Goal: Check status: Check status

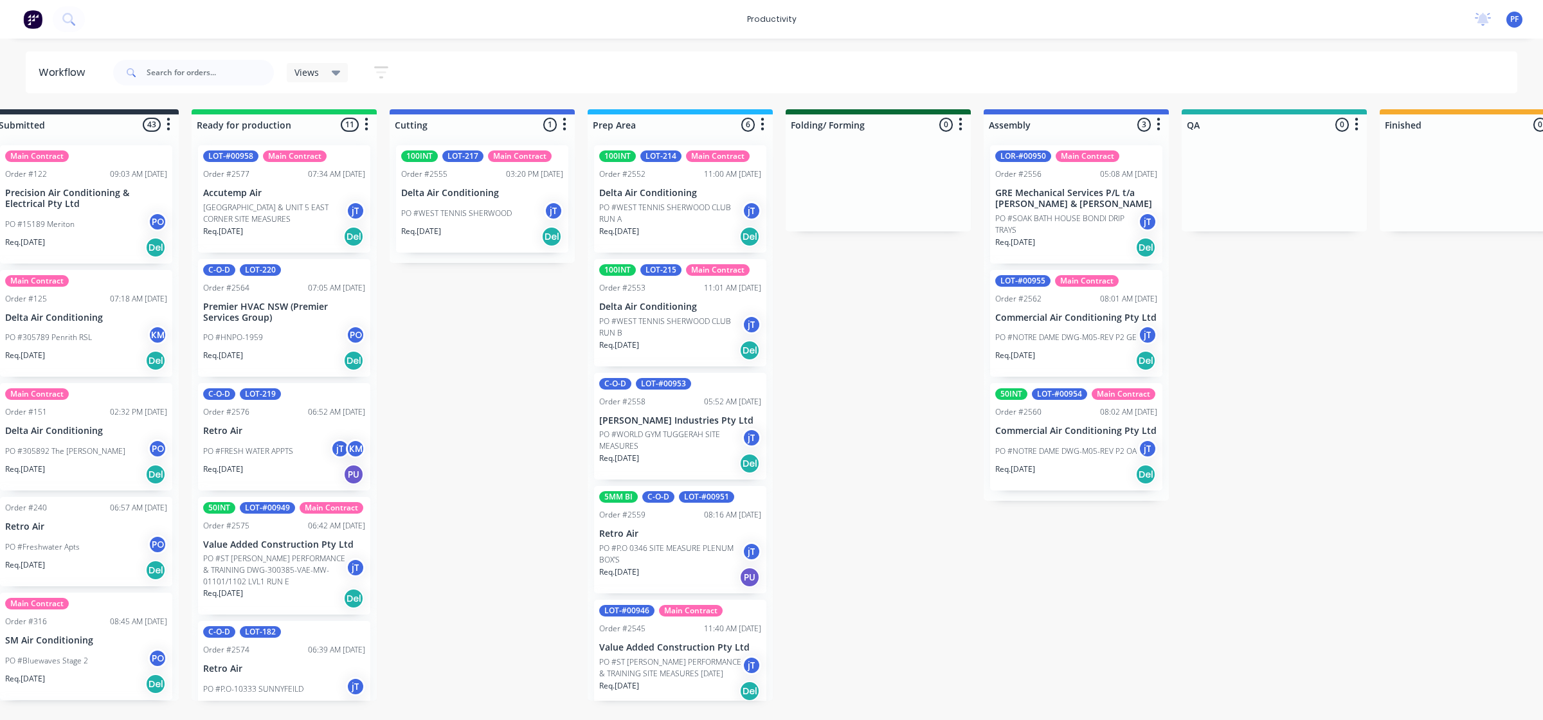
scroll to position [0, 36]
click at [380, 643] on html "productivity productivity Workflow Planner Delivery Scheduling Timesheets No ne…" at bounding box center [735, 321] width 1543 height 643
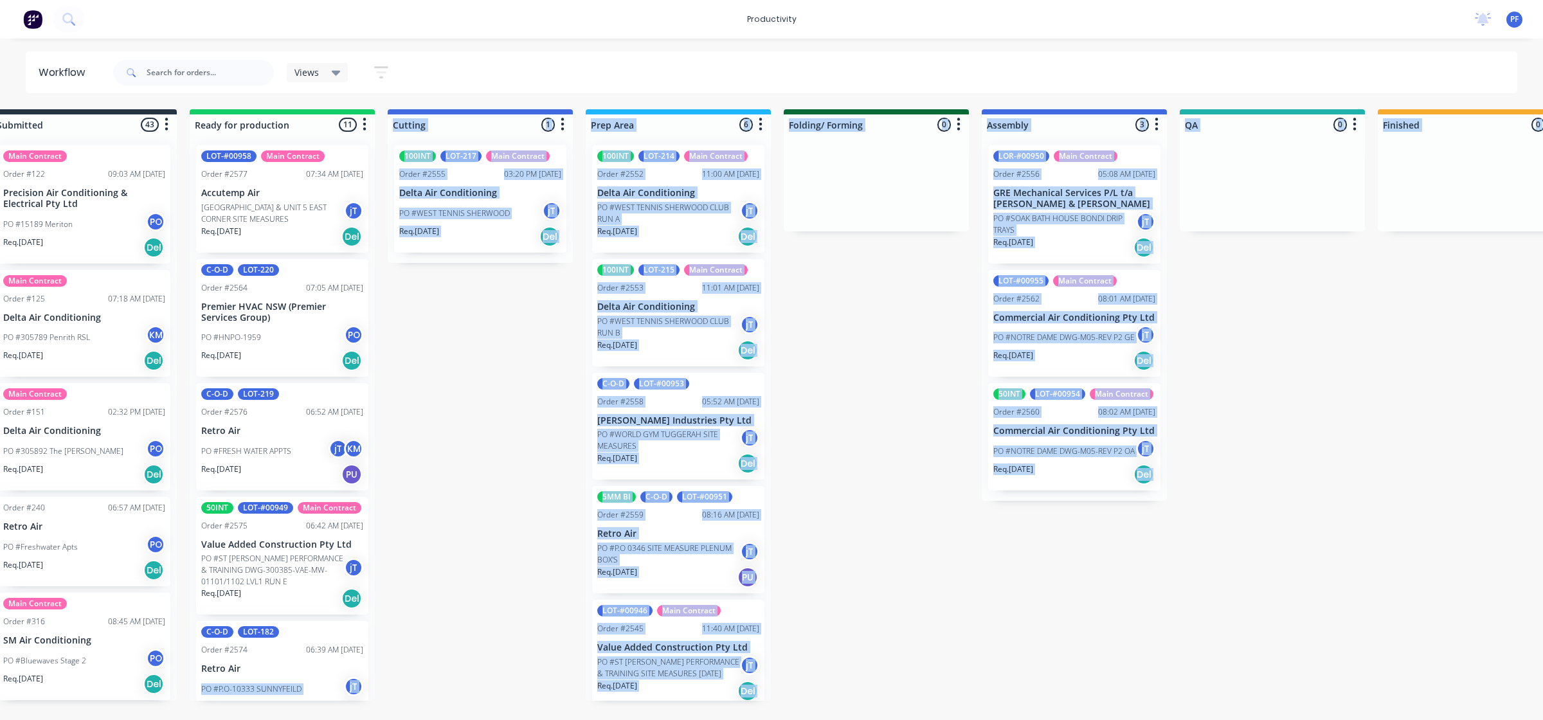
click at [1029, 554] on div "Submitted 43 Main Contract Order #122 09:03 AM [DATE] Precision Air Conditionin…" at bounding box center [1212, 404] width 2517 height 591
click at [1029, 566] on div "Submitted 43 Main Contract Order #122 09:03 AM [DATE] Precision Air Conditionin…" at bounding box center [1212, 404] width 2517 height 591
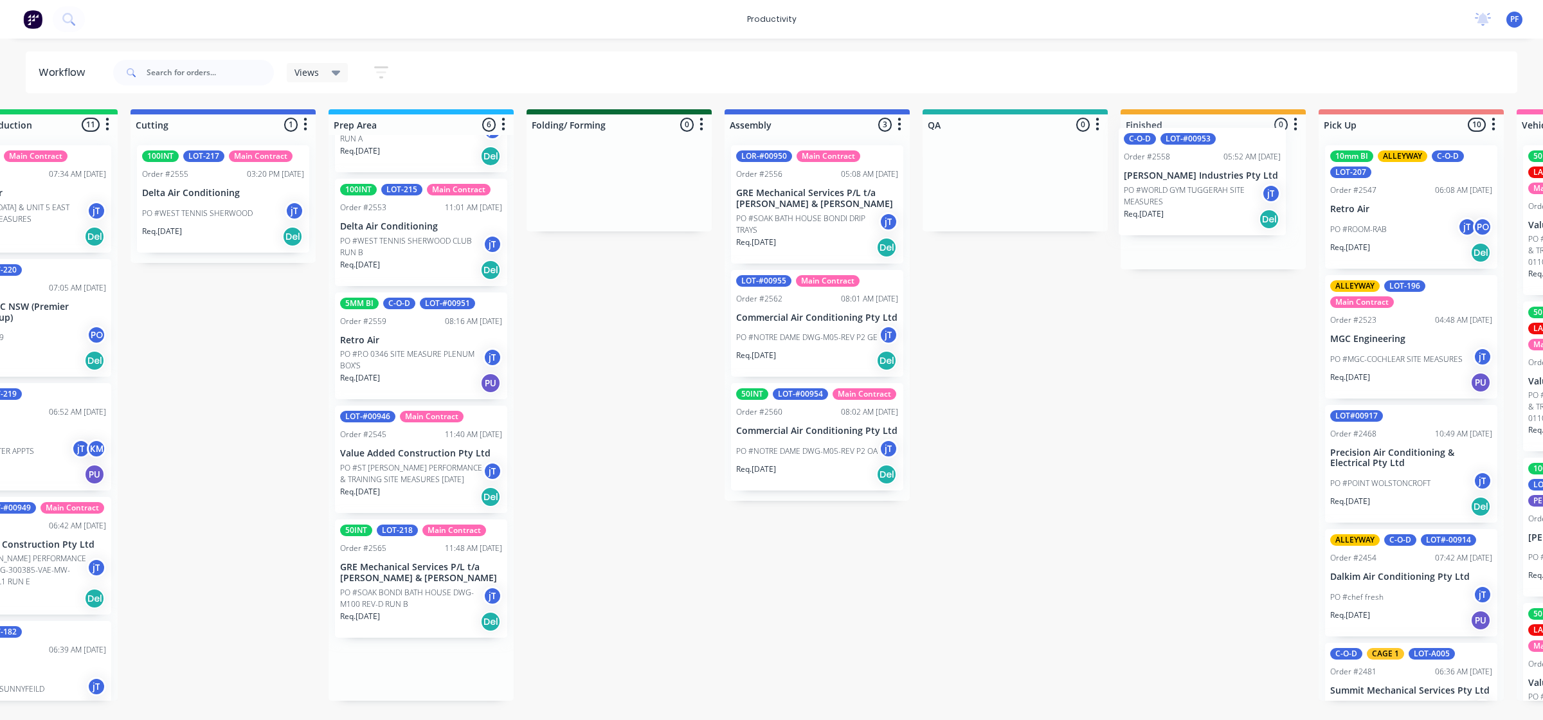
scroll to position [0, 296]
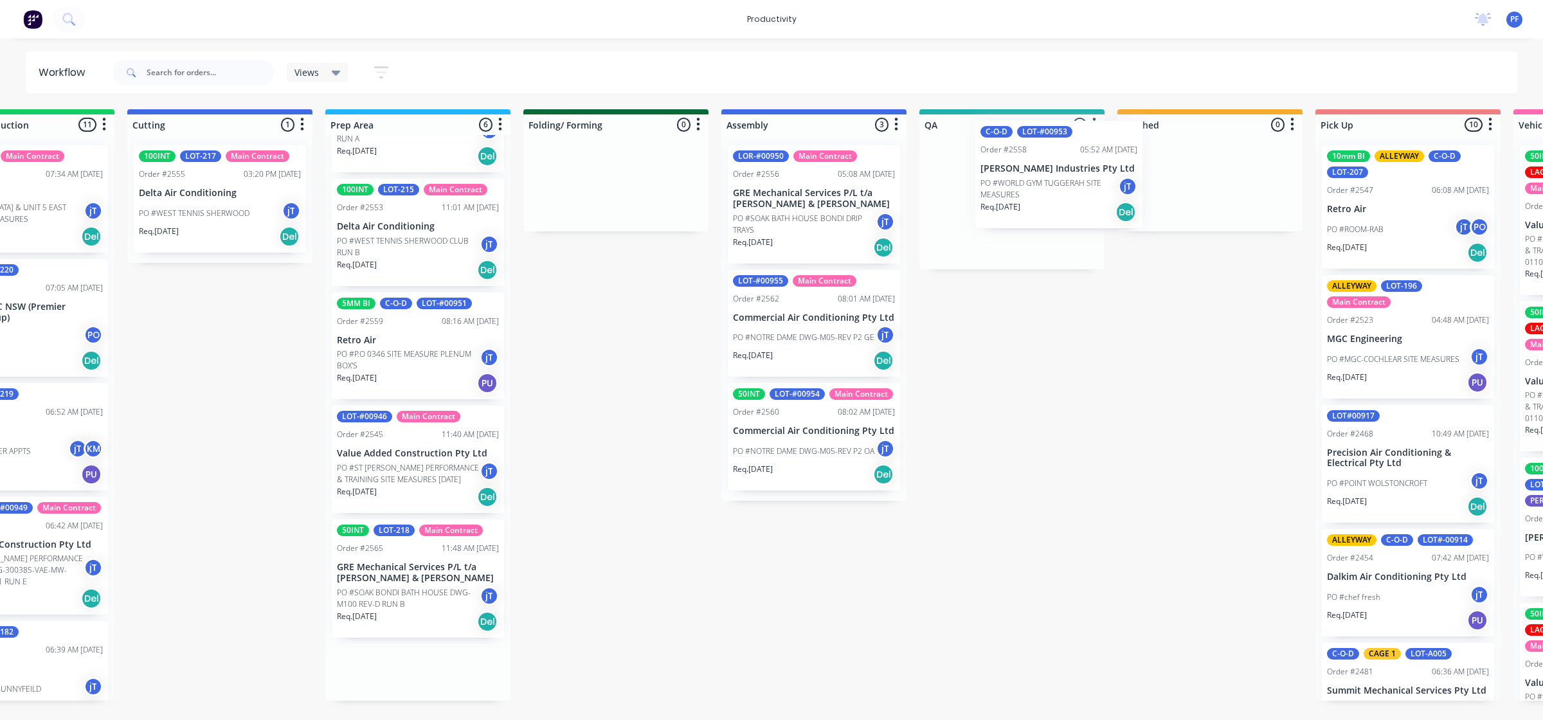
drag, startPoint x: 644, startPoint y: 357, endPoint x: 1008, endPoint y: 178, distance: 406.2
click at [1008, 178] on div "Submitted 43 Main Contract Order #122 09:03 AM [DATE] Precision Air Conditionin…" at bounding box center [952, 404] width 2517 height 591
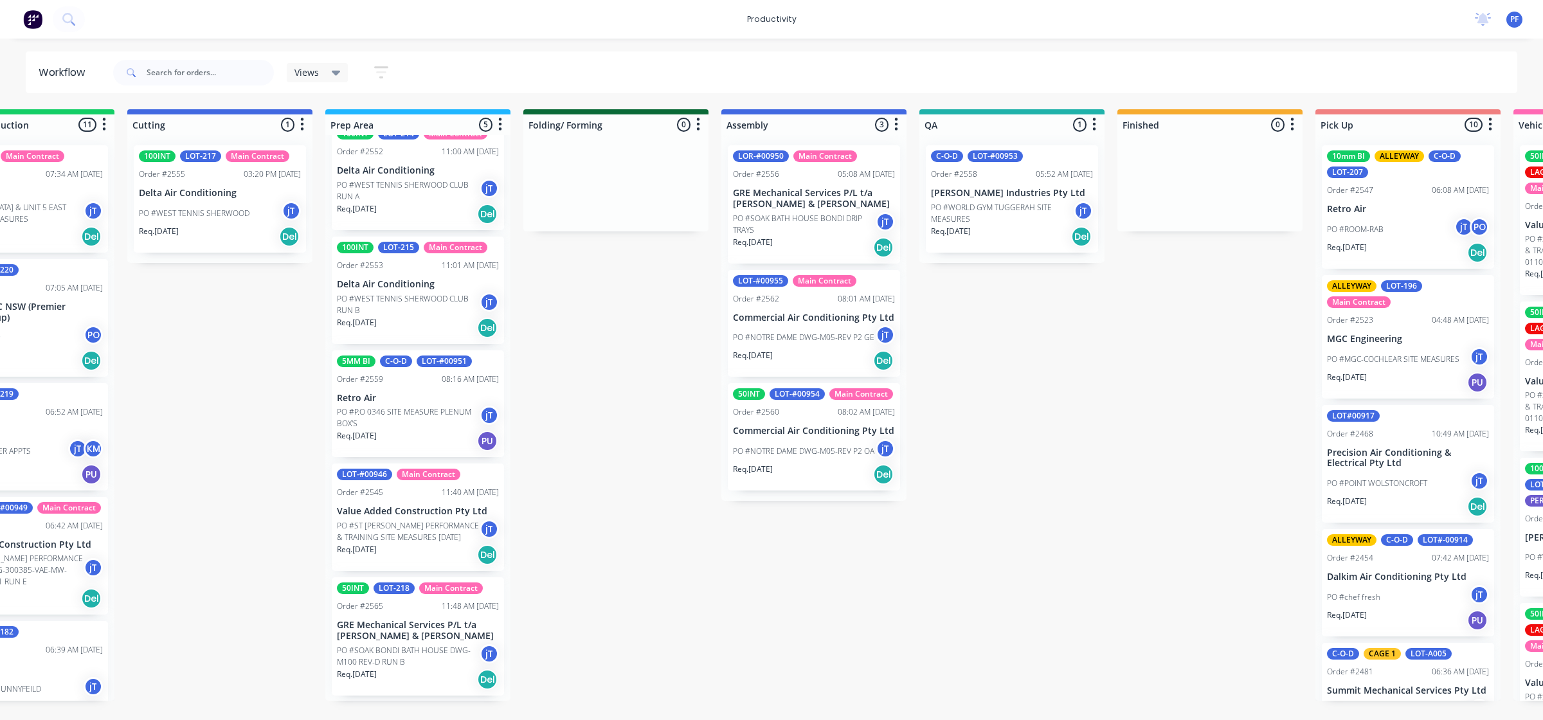
scroll to position [15, 0]
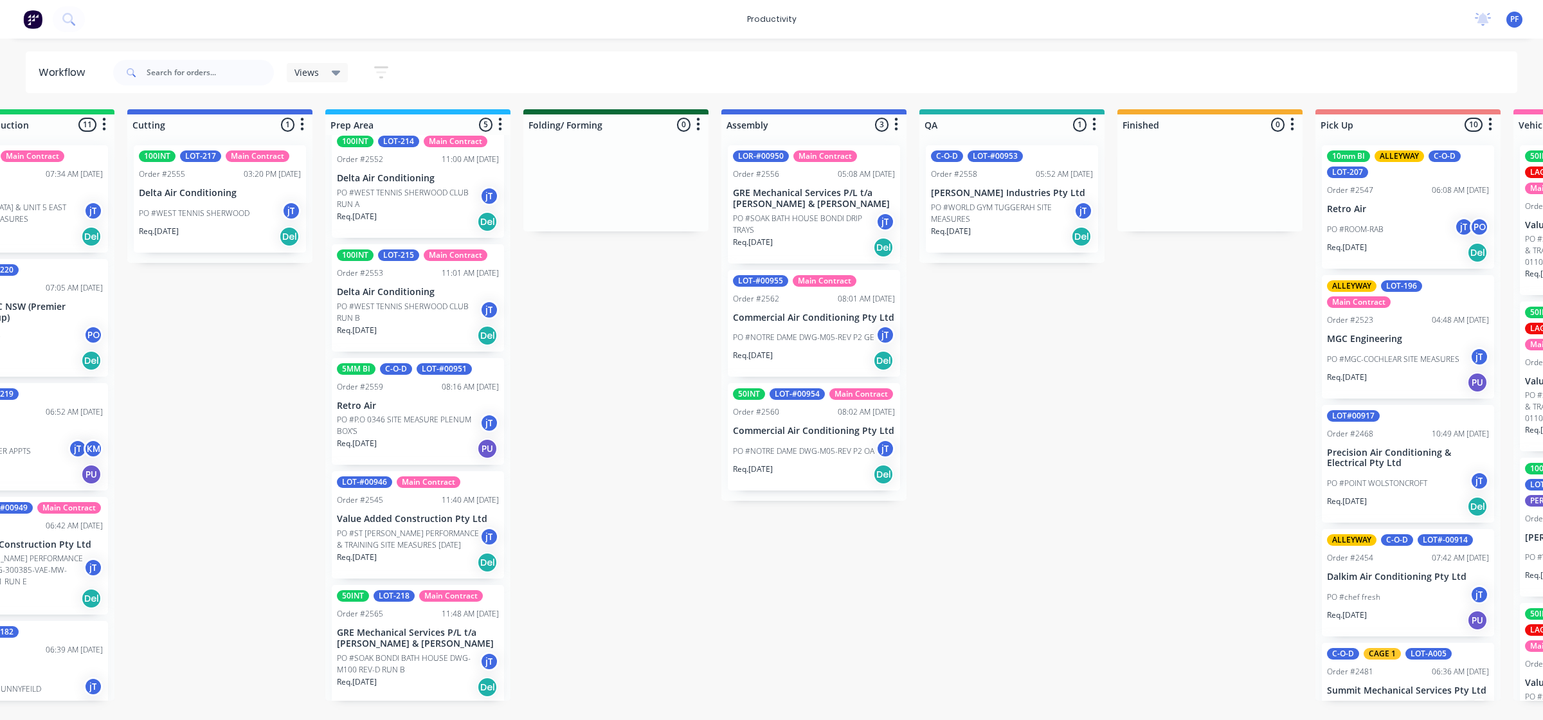
click at [1017, 194] on p "[PERSON_NAME] Industries Pty Ltd" at bounding box center [1012, 193] width 162 height 11
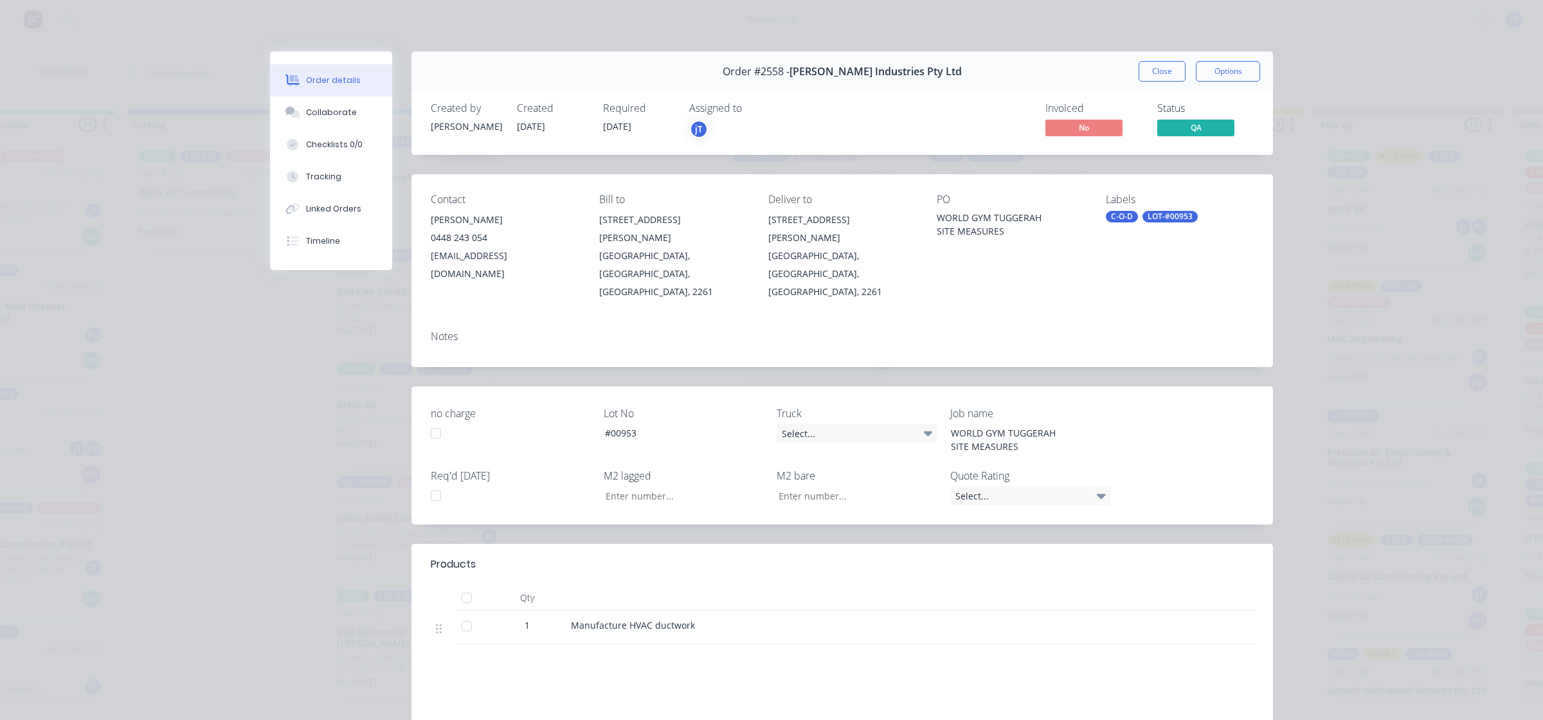
click at [1109, 217] on div "C-O-D" at bounding box center [1122, 217] width 32 height 12
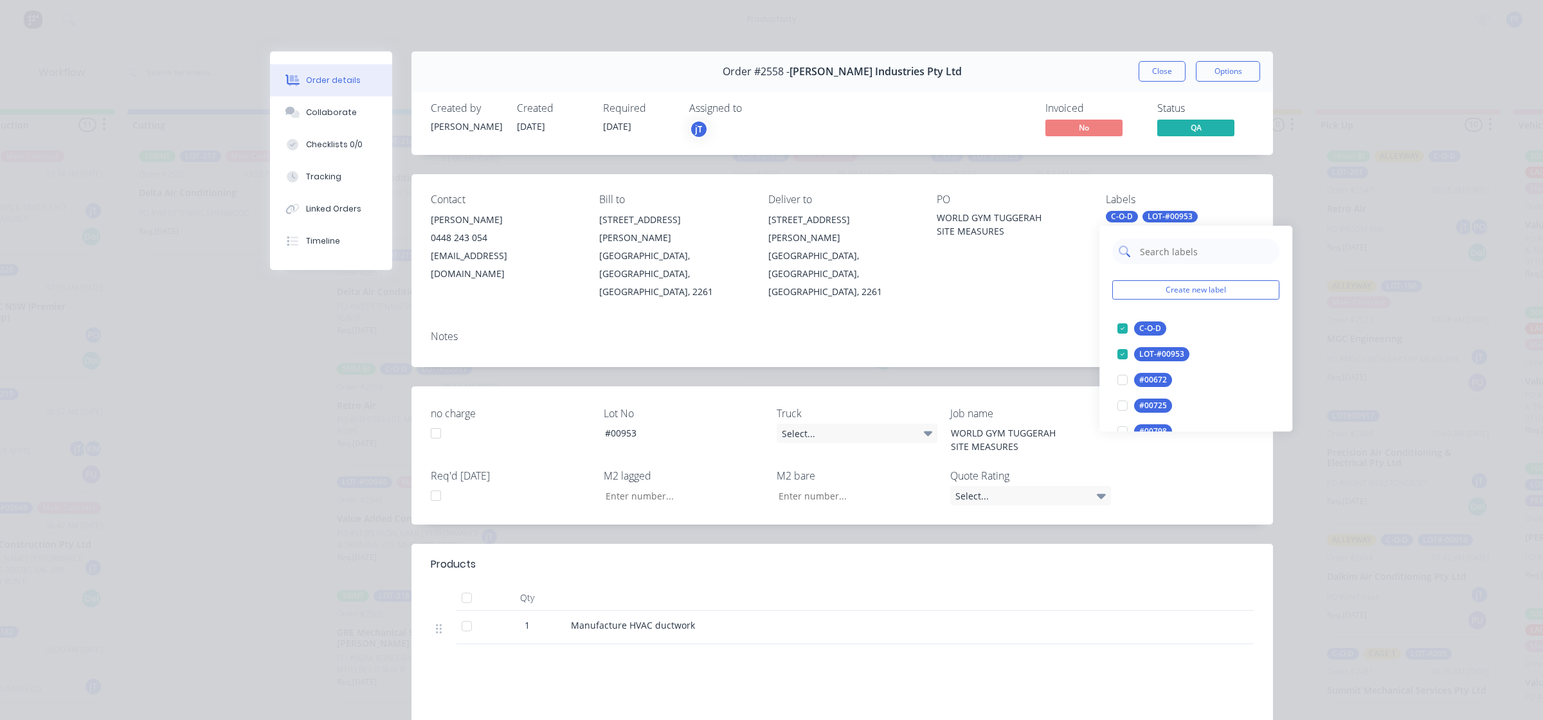
click at [1158, 262] on input "text" at bounding box center [1206, 252] width 134 height 26
type input "cage 30"
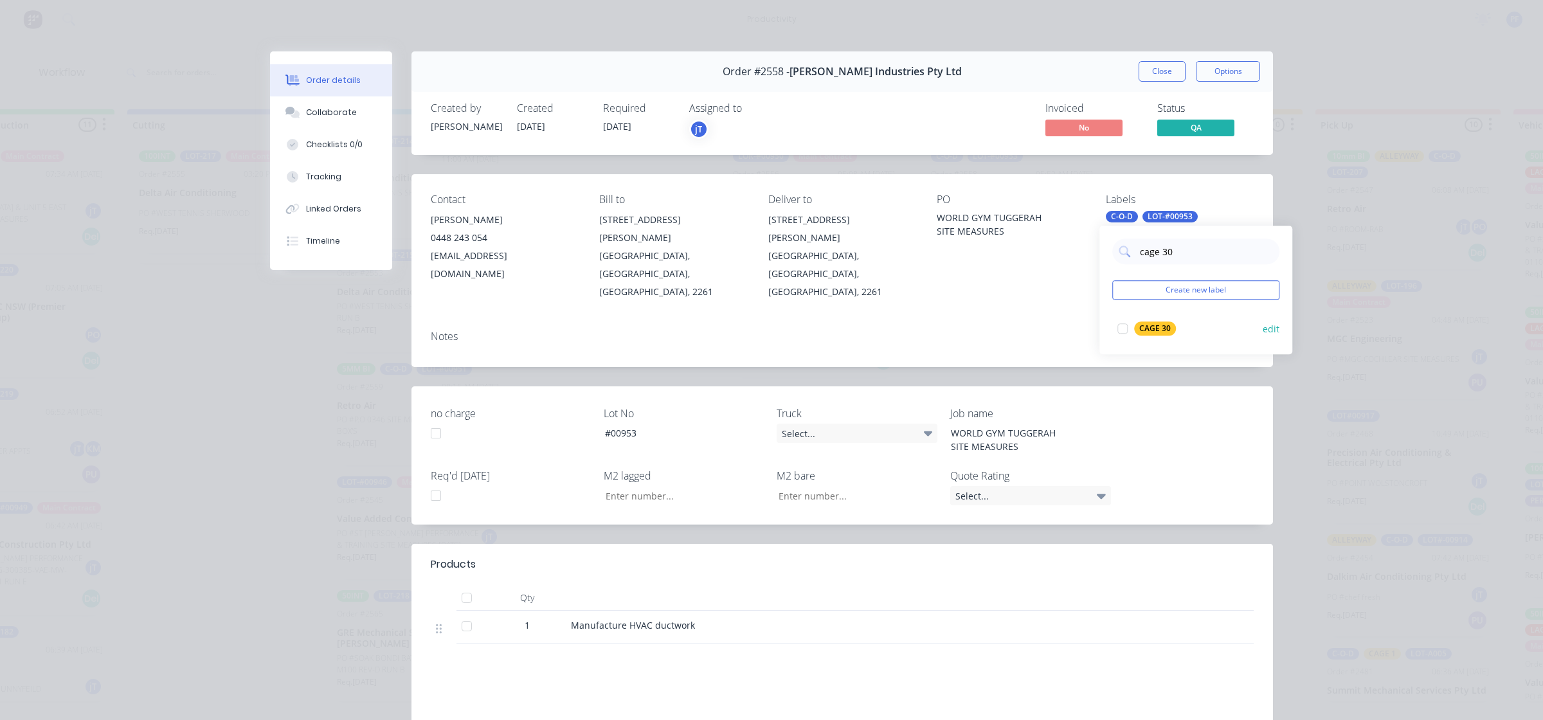
click at [1122, 335] on div at bounding box center [1123, 329] width 26 height 26
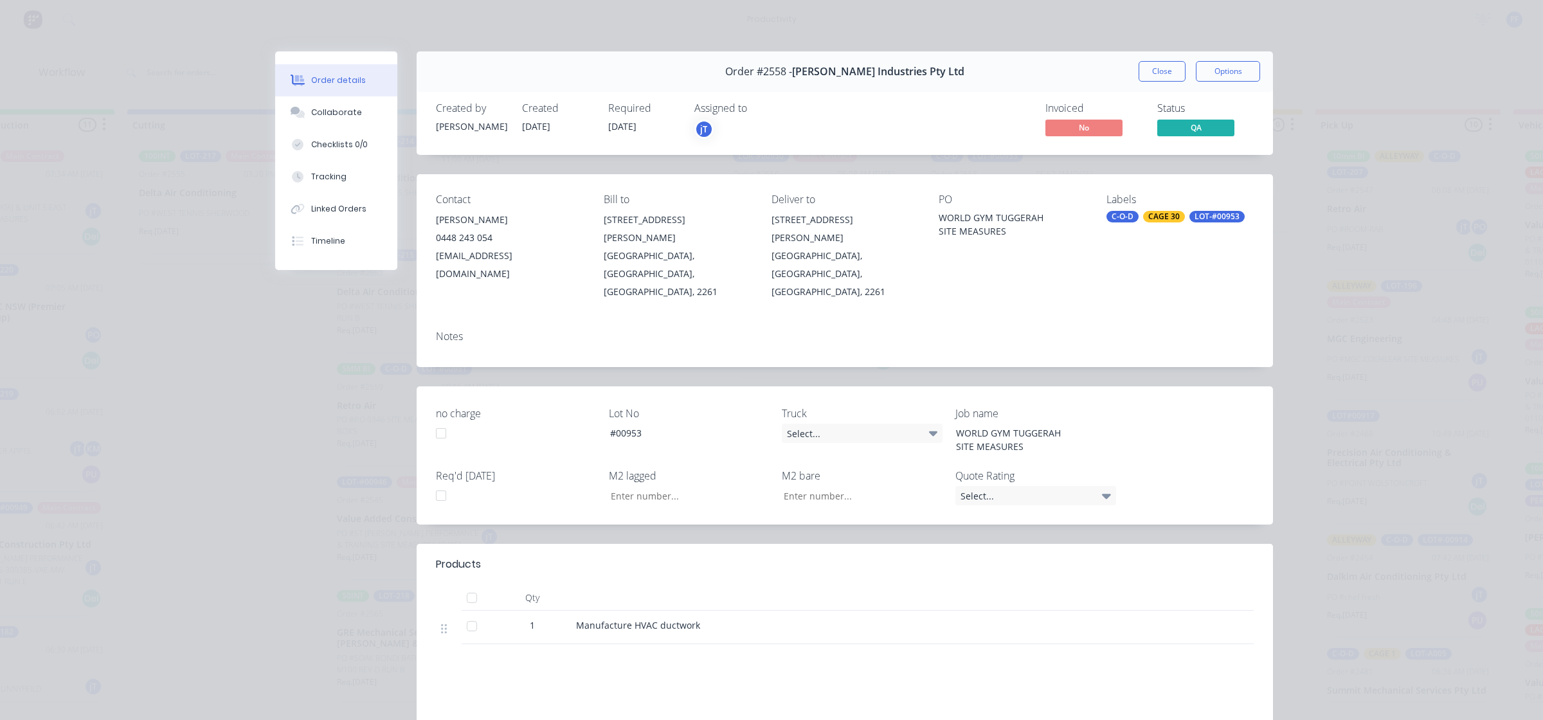
drag, startPoint x: 1040, startPoint y: 300, endPoint x: 1043, endPoint y: 293, distance: 7.8
click at [1043, 320] on div "Notes" at bounding box center [845, 343] width 856 height 47
click at [1189, 217] on div "LOT-#00953" at bounding box center [1216, 217] width 55 height 12
type input "c"
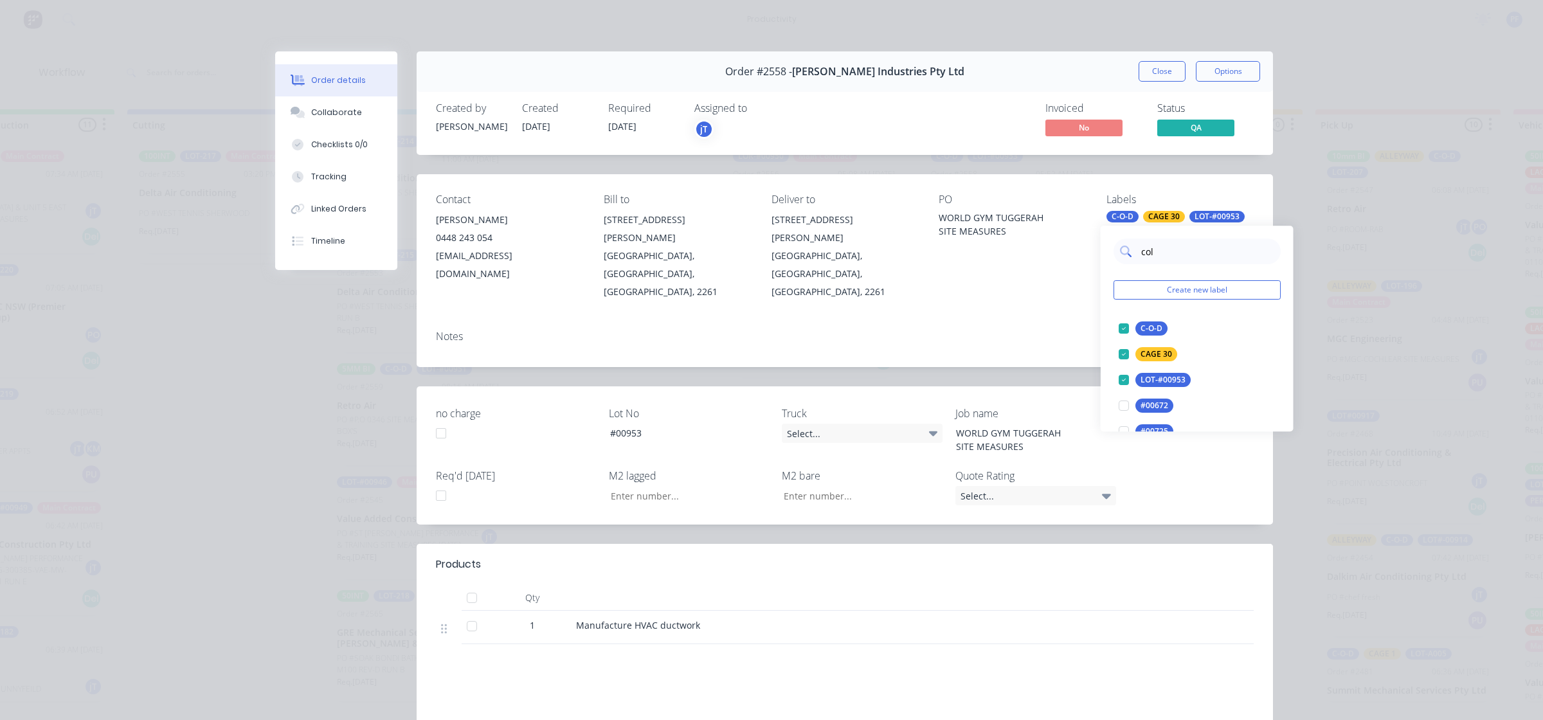
type input "colo"
click at [1121, 352] on div at bounding box center [1124, 354] width 26 height 26
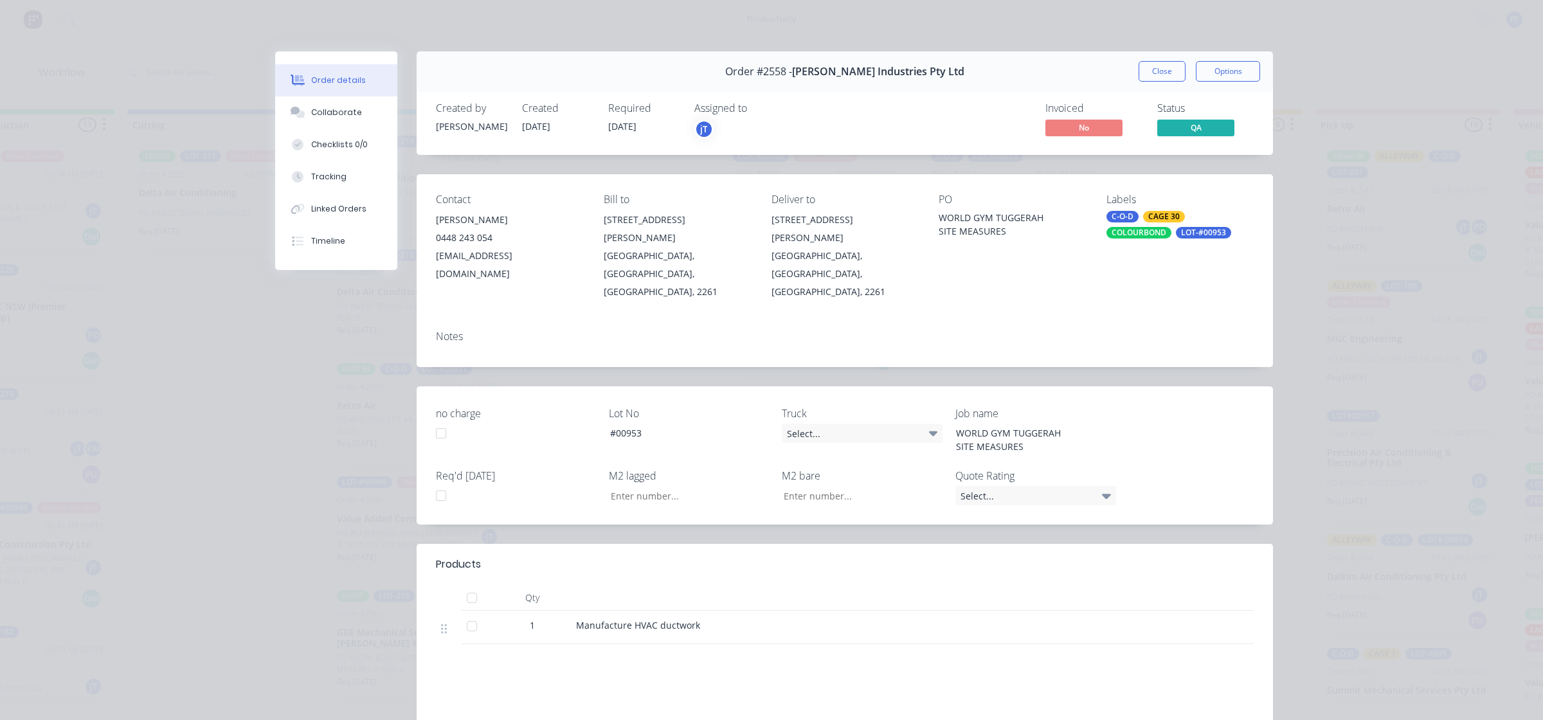
drag, startPoint x: 1085, startPoint y: 291, endPoint x: 1142, endPoint y: 188, distance: 116.8
click at [1088, 320] on div "Notes" at bounding box center [845, 343] width 856 height 47
drag, startPoint x: 1167, startPoint y: 76, endPoint x: 1155, endPoint y: 78, distance: 12.5
click at [1167, 76] on button "Close" at bounding box center [1162, 71] width 47 height 21
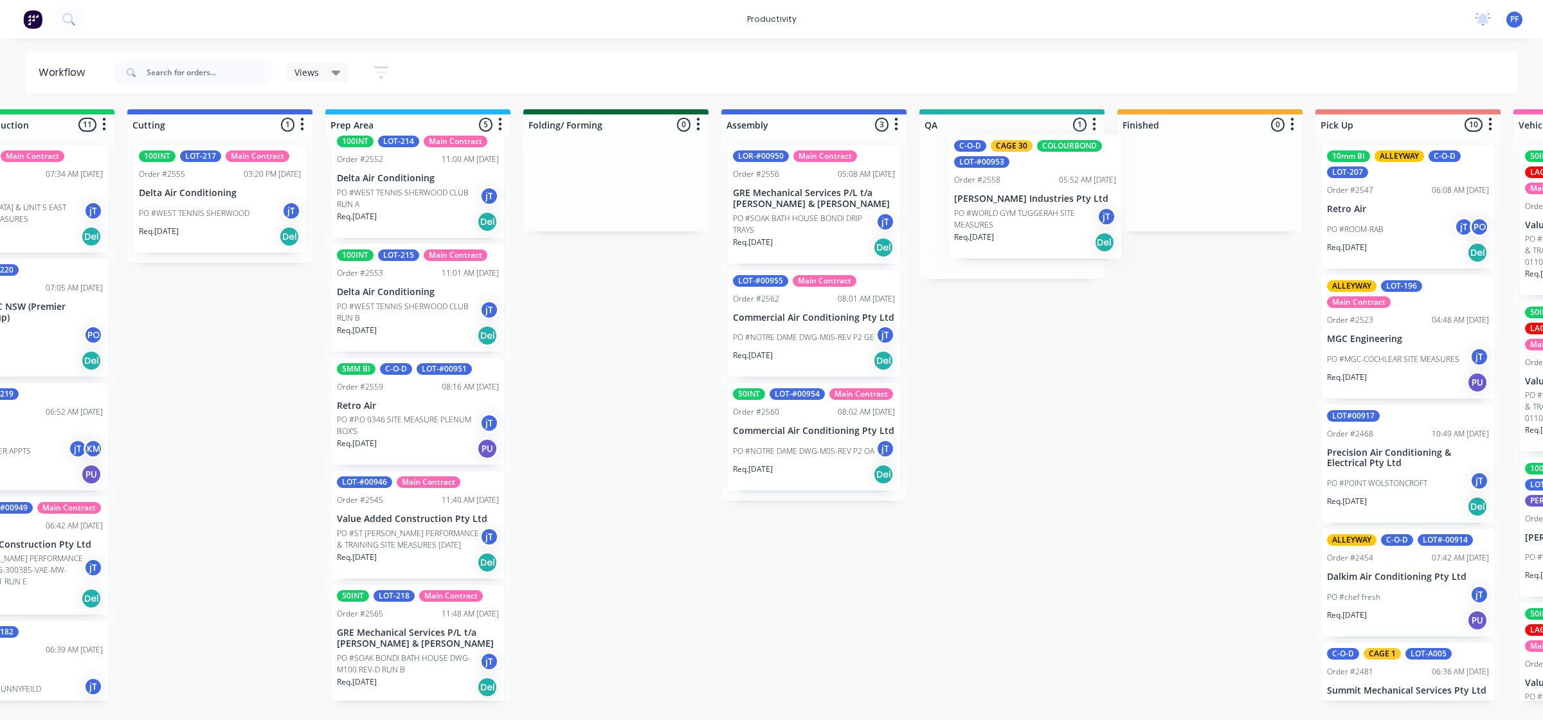
drag, startPoint x: 1054, startPoint y: 217, endPoint x: 1019, endPoint y: 206, distance: 37.0
click at [1019, 206] on div "C-O-D CAGE 30 COLOURBOND LOT-#00953 Order #2558 05:52 AM [DATE] [PERSON_NAME] I…" at bounding box center [1011, 207] width 185 height 144
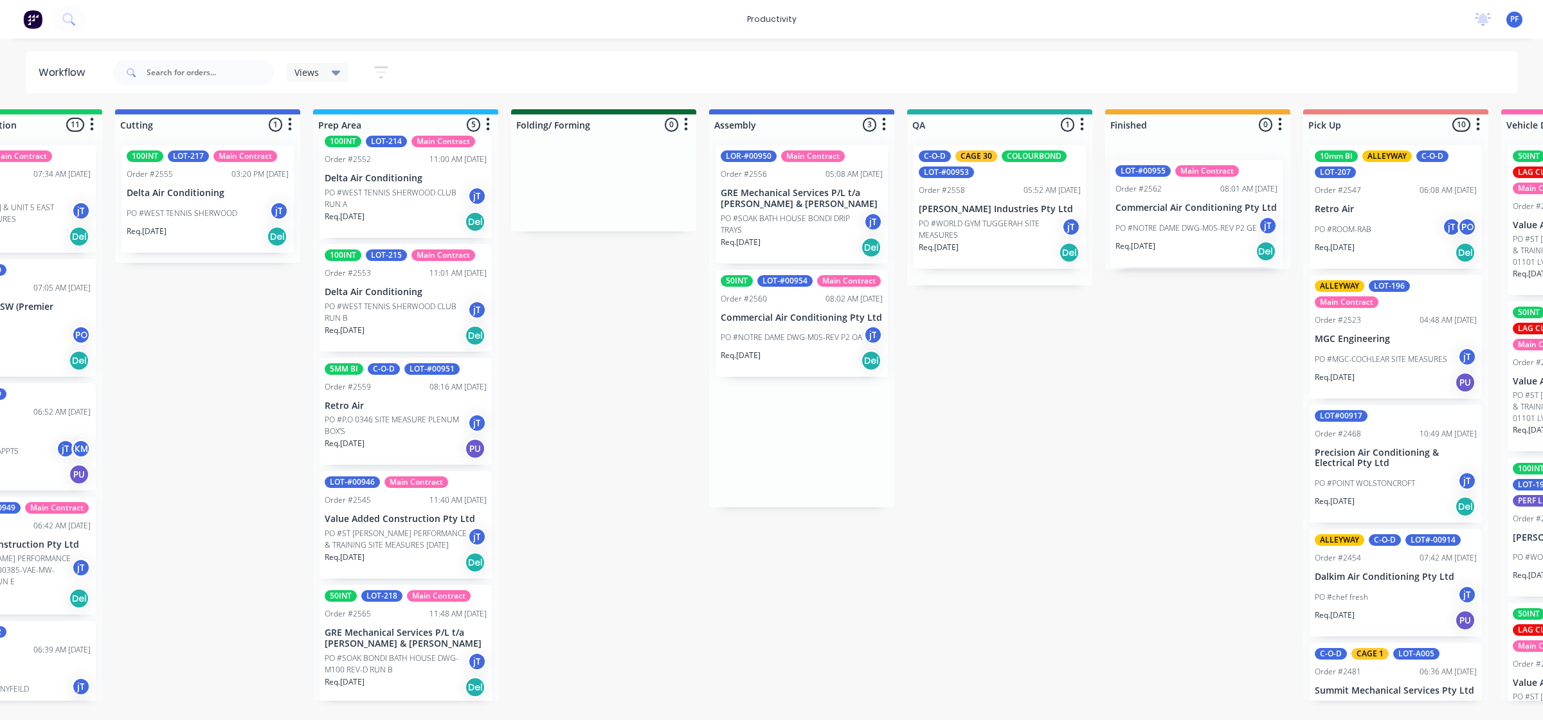
drag, startPoint x: 834, startPoint y: 348, endPoint x: 1196, endPoint y: 242, distance: 376.5
click at [1197, 243] on div "Submitted 43 Main Contract Order #122 09:03 AM [DATE] Precision Air Conditionin…" at bounding box center [940, 404] width 2517 height 591
click at [1196, 232] on div "Req. [DATE] Del" at bounding box center [1196, 237] width 162 height 22
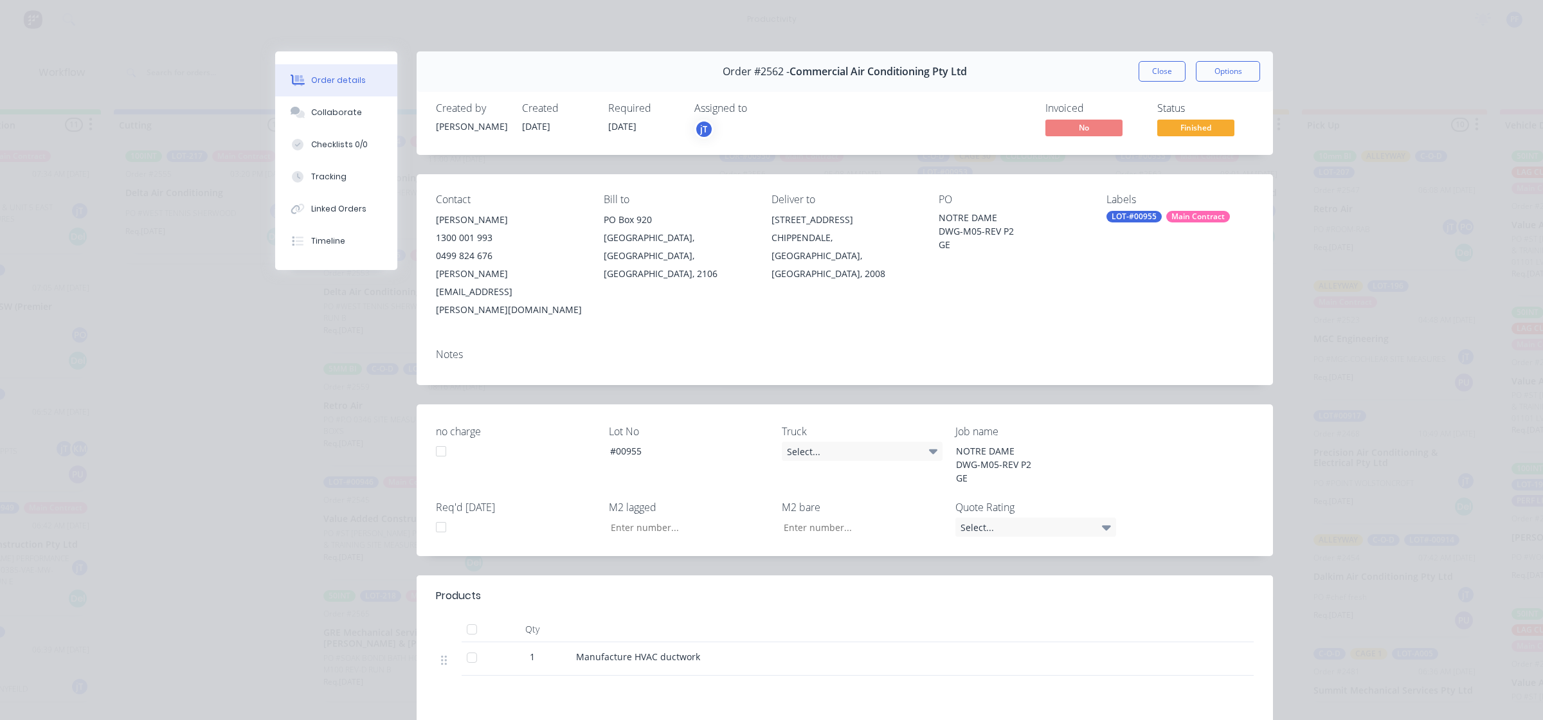
type input "8.70"
click at [1129, 217] on div "LOT-#00955" at bounding box center [1133, 217] width 55 height 12
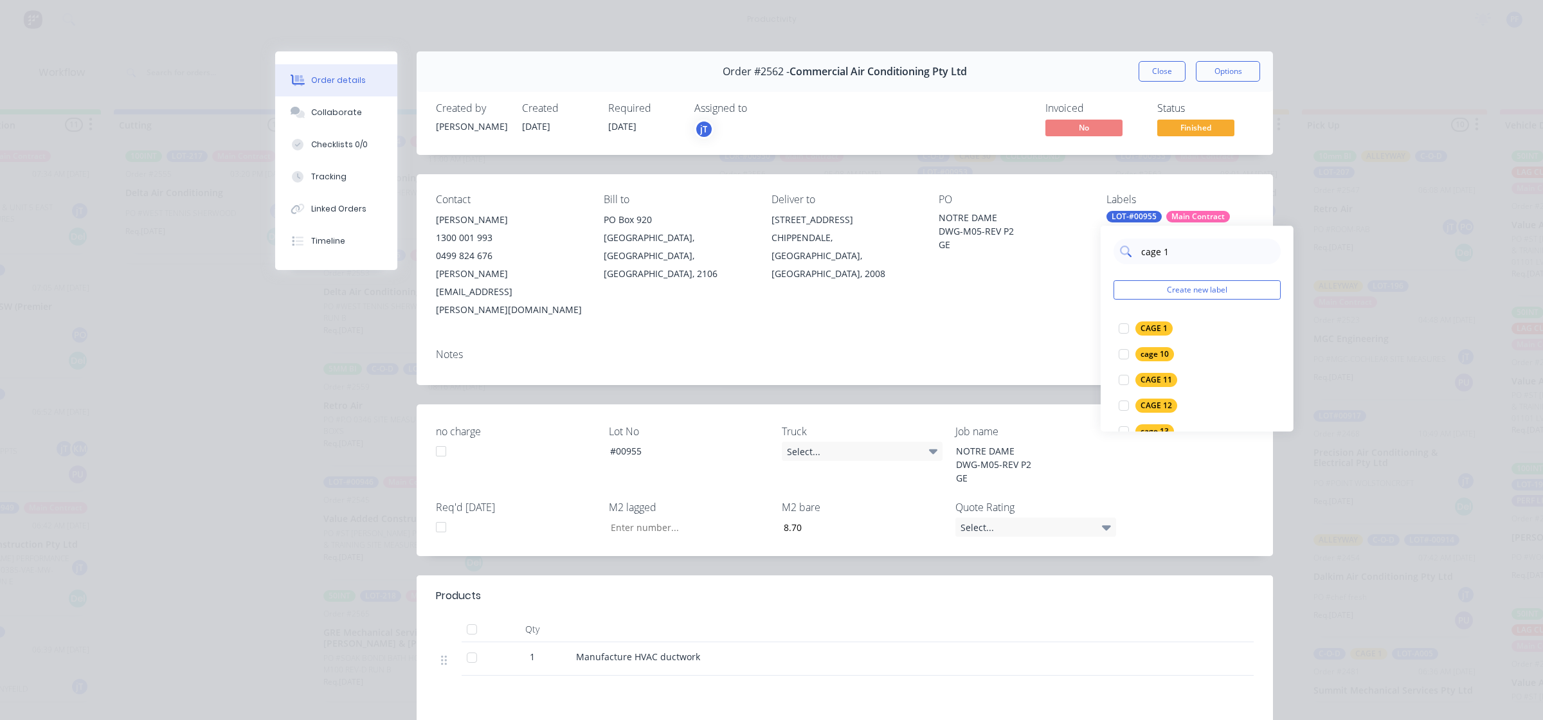
type input "cage 18"
click at [1119, 330] on div at bounding box center [1124, 329] width 26 height 26
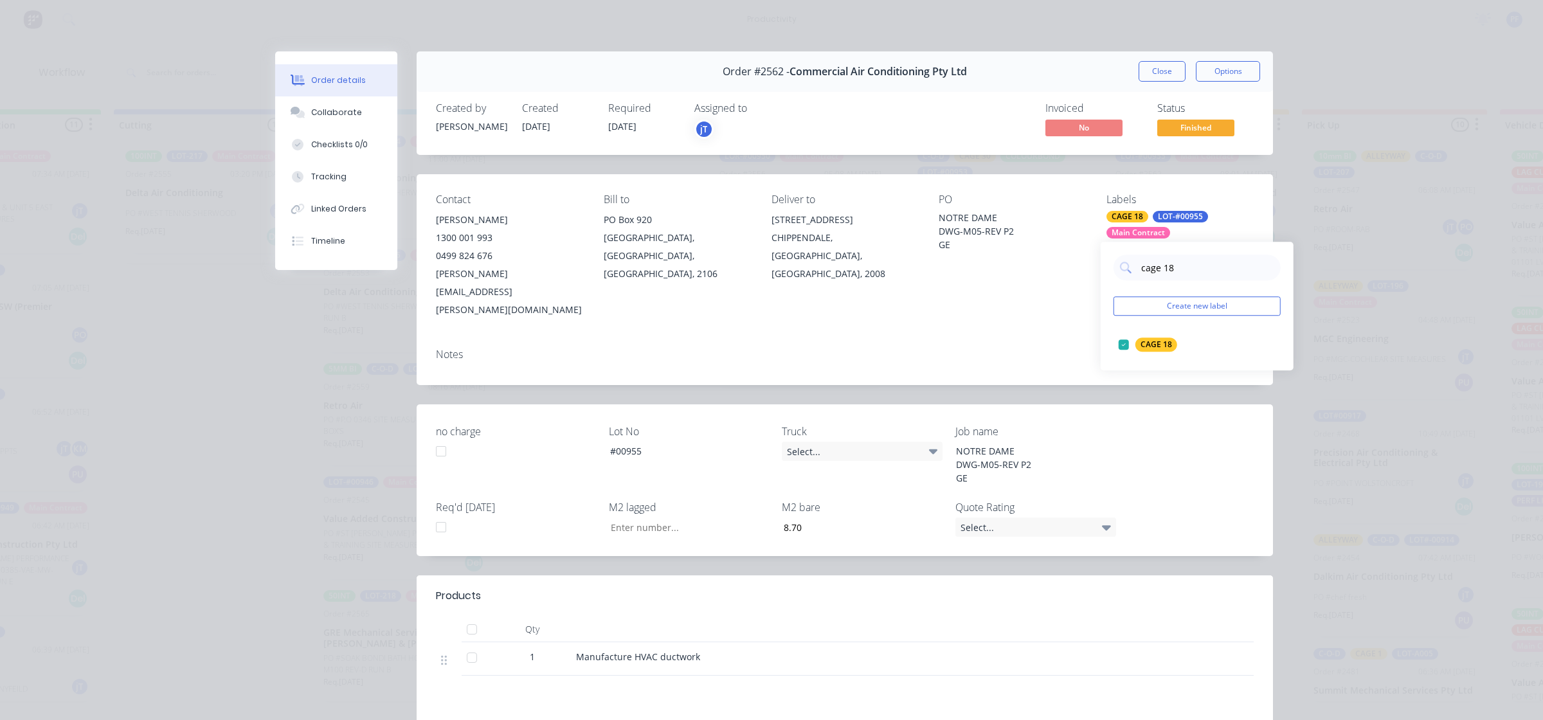
click at [1056, 294] on div "Contact [PERSON_NAME] [PHONE_NUMBER] [PERSON_NAME][EMAIL_ADDRESS][PERSON_NAME][…" at bounding box center [845, 279] width 856 height 211
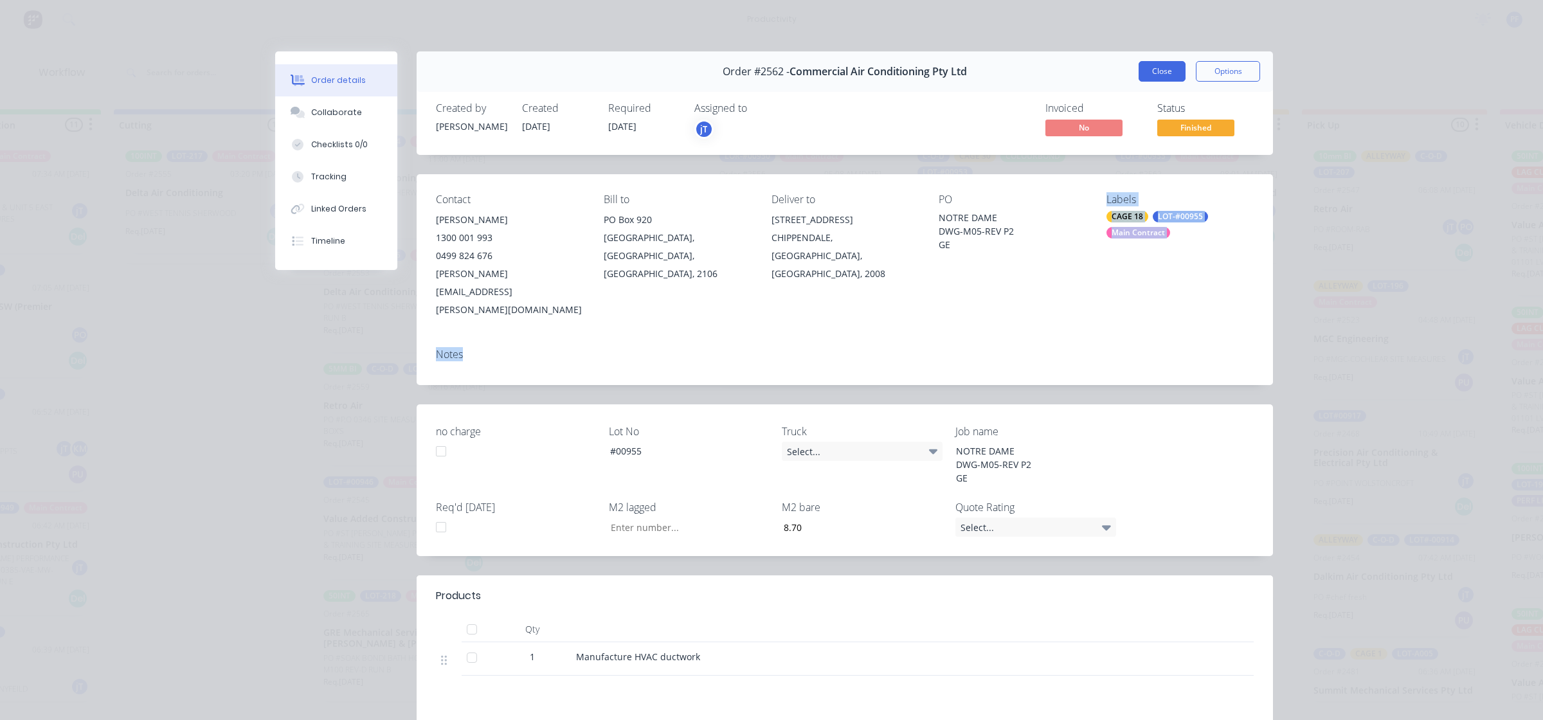
click at [1158, 78] on button "Close" at bounding box center [1162, 71] width 47 height 21
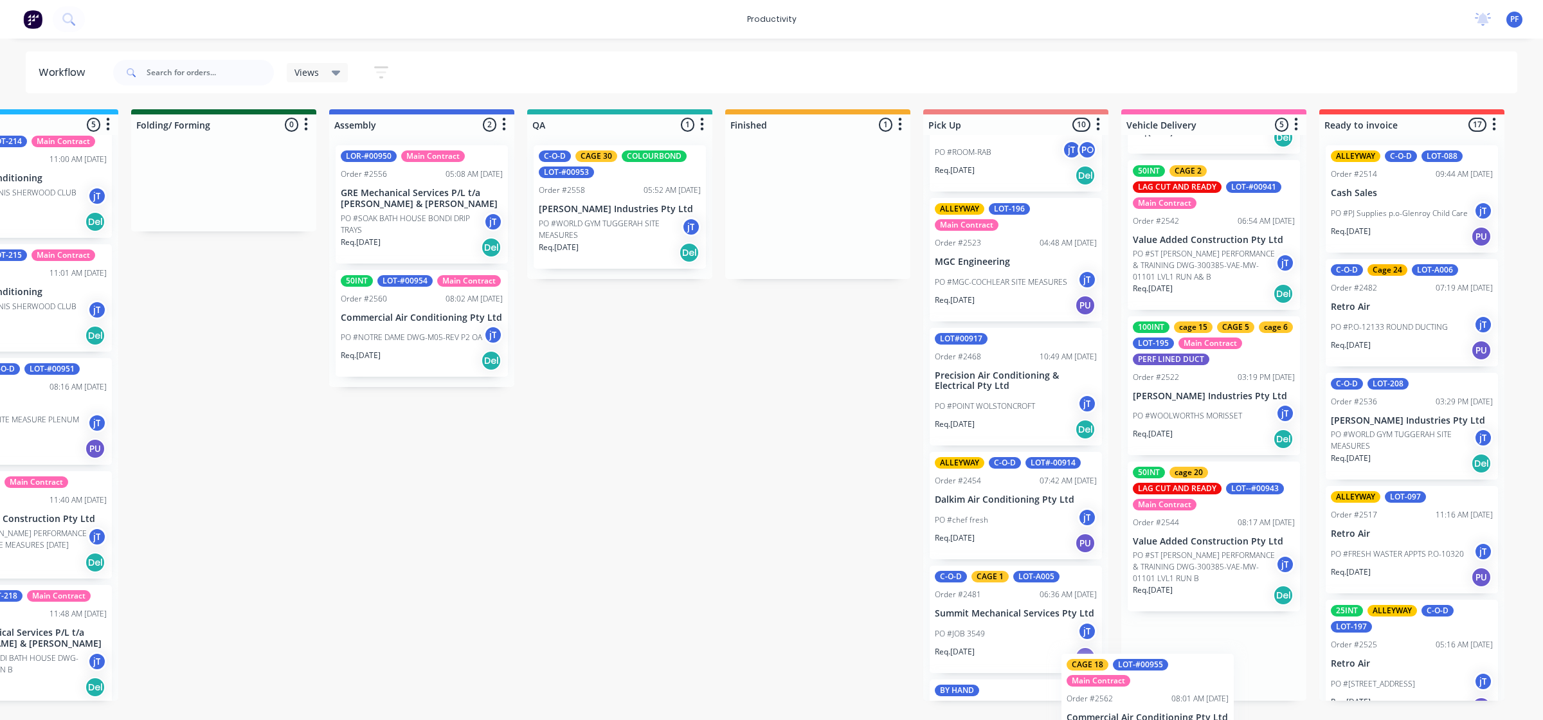
scroll to position [177, 0]
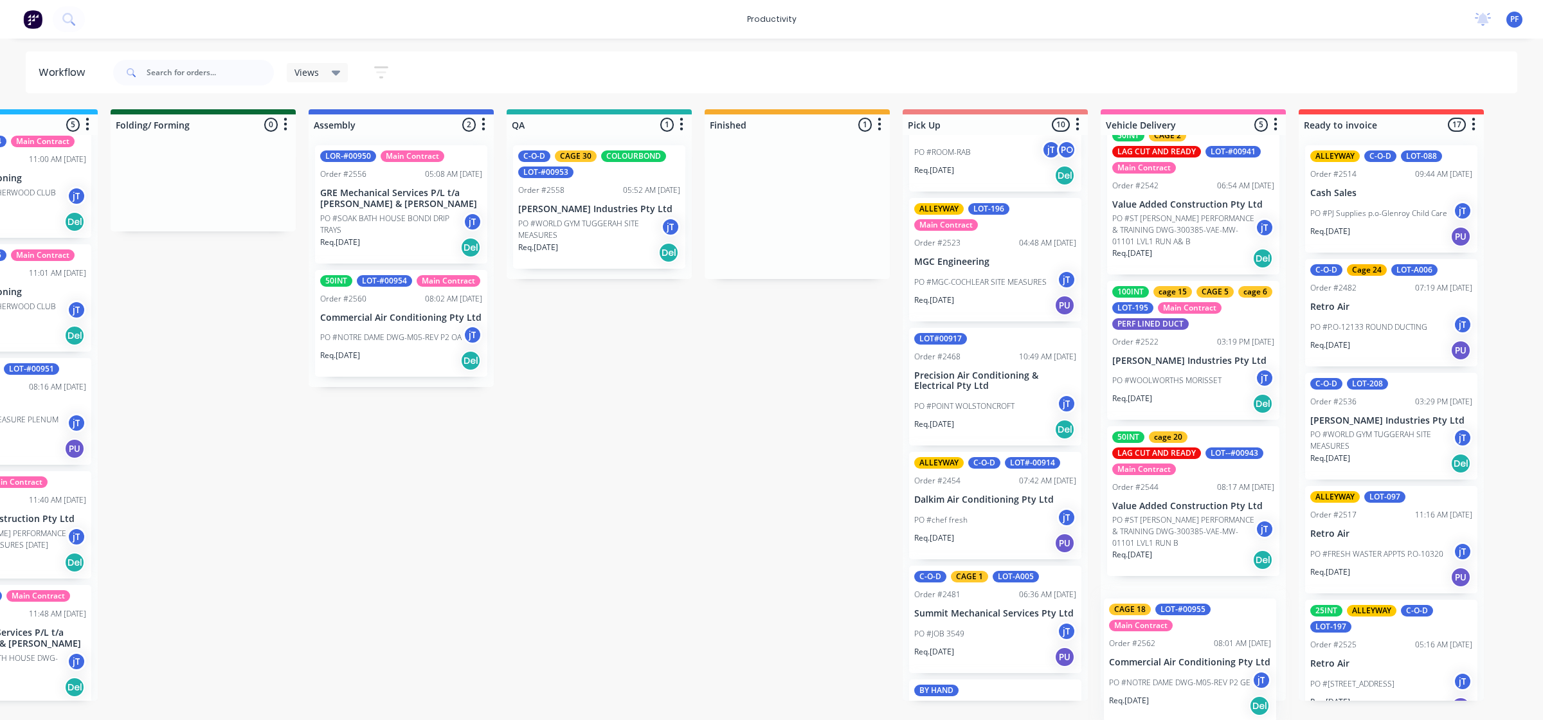
drag, startPoint x: 1172, startPoint y: 232, endPoint x: 1162, endPoint y: 671, distance: 438.6
click at [1162, 667] on div "Submitted 43 Main Contract Order #122 09:03 AM [DATE] Precision Air Conditionin…" at bounding box center [539, 404] width 2517 height 591
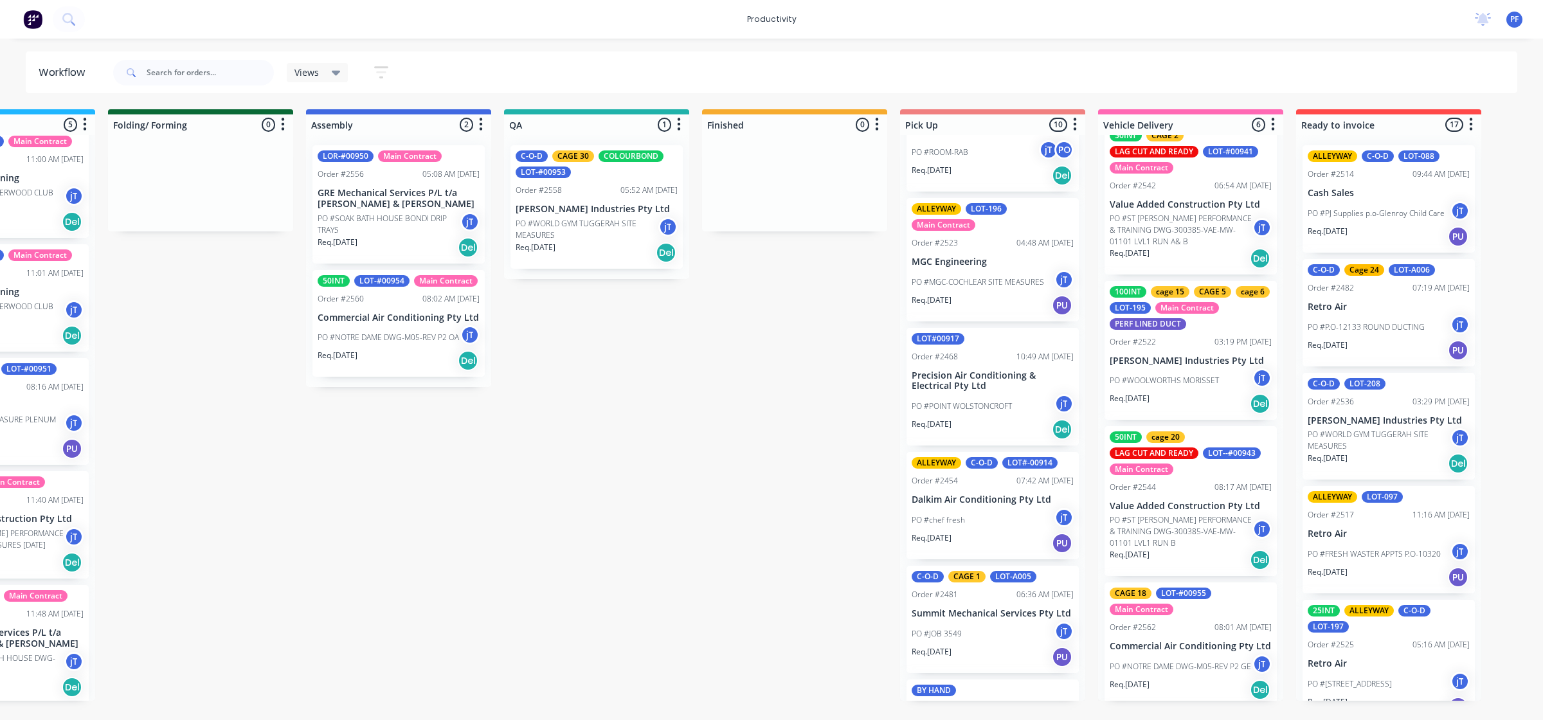
click at [394, 327] on div "PO #NOTRE DAME DWG-M05-REV P2 OA jT" at bounding box center [399, 337] width 162 height 24
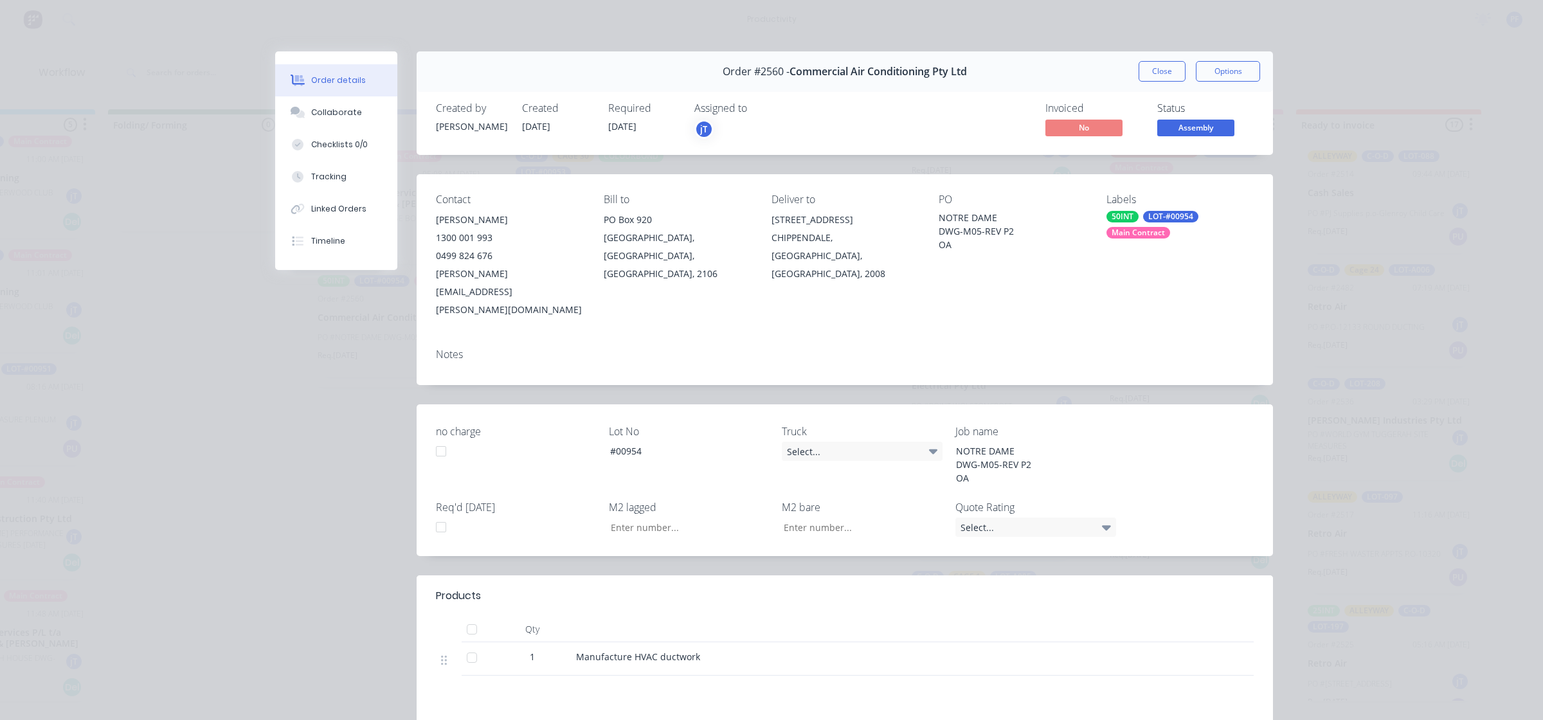
type input "55.46"
click at [1143, 217] on div "LOT-#00954" at bounding box center [1170, 217] width 55 height 12
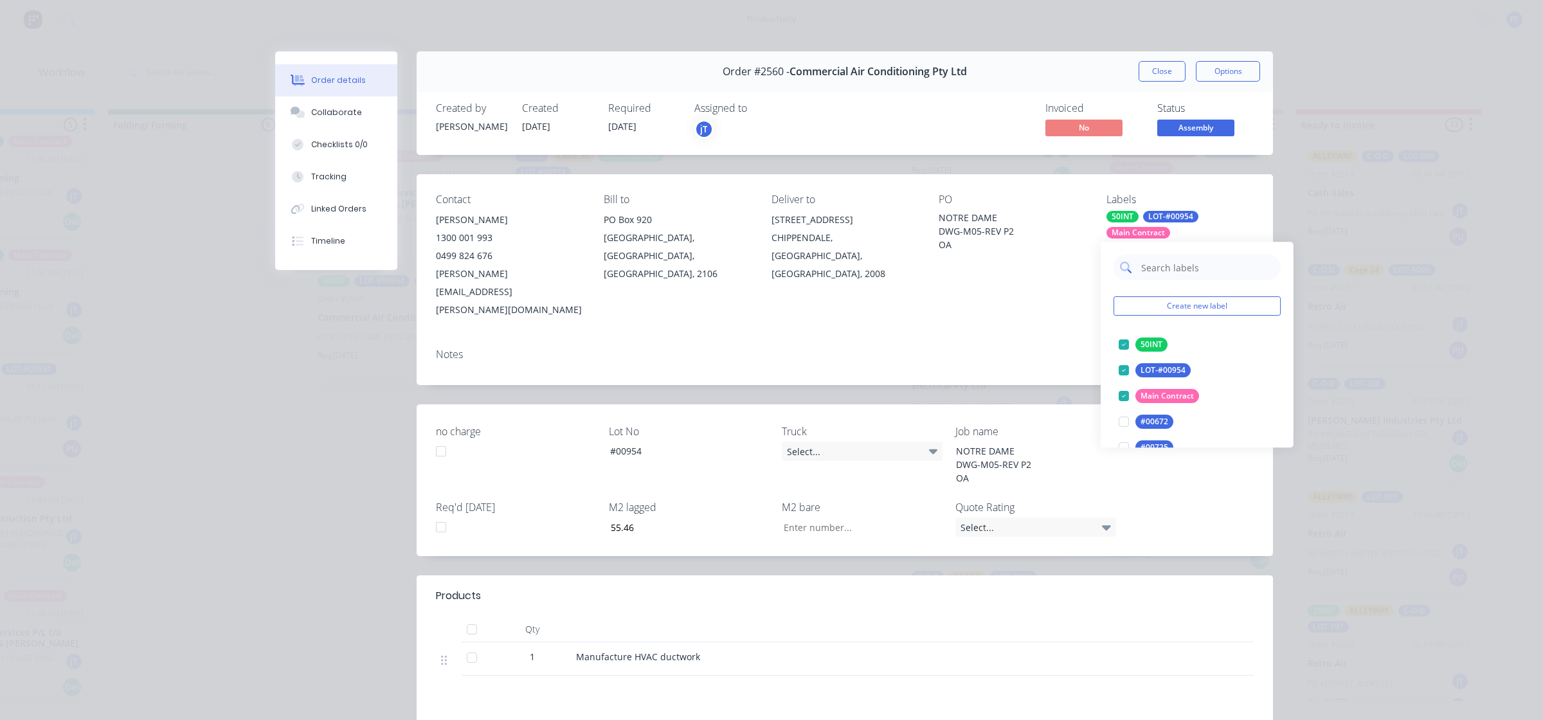
click at [1166, 272] on input "text" at bounding box center [1207, 268] width 134 height 26
type input "cage 18"
click at [1116, 338] on div at bounding box center [1124, 345] width 26 height 26
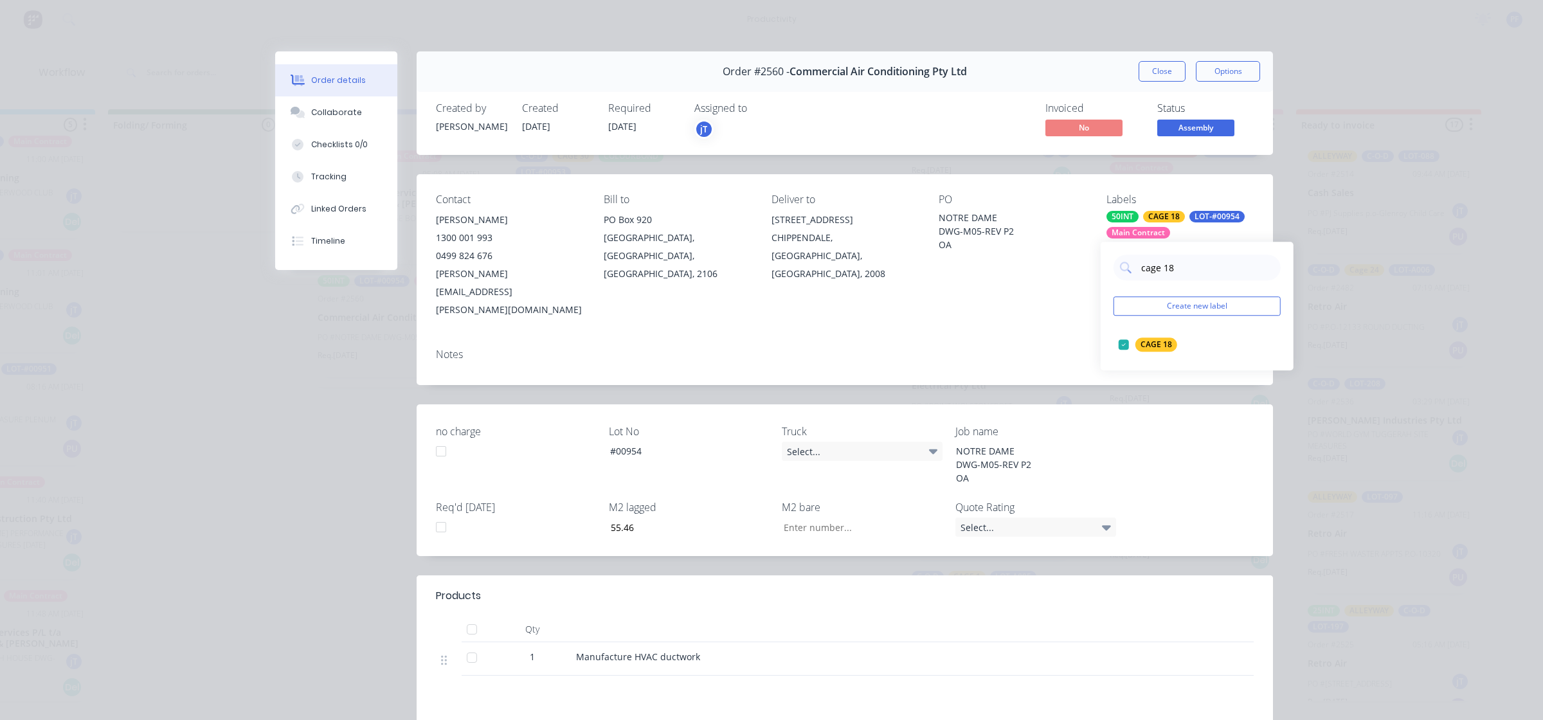
click at [1013, 285] on div "Contact [PERSON_NAME] [PHONE_NUMBER] [PERSON_NAME][EMAIL_ADDRESS][PERSON_NAME][…" at bounding box center [845, 256] width 856 height 164
click at [1141, 61] on button "Close" at bounding box center [1162, 71] width 47 height 21
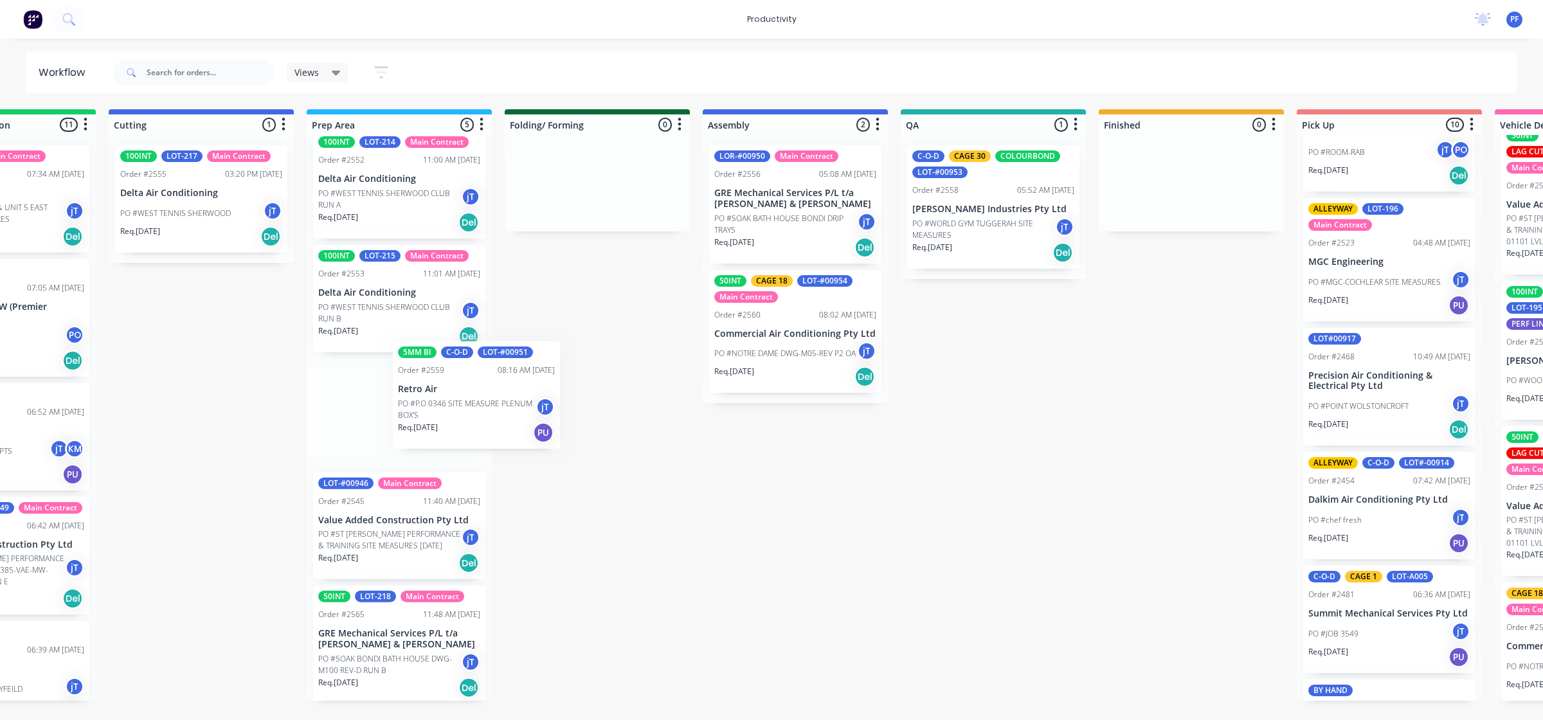
scroll to position [0, 314]
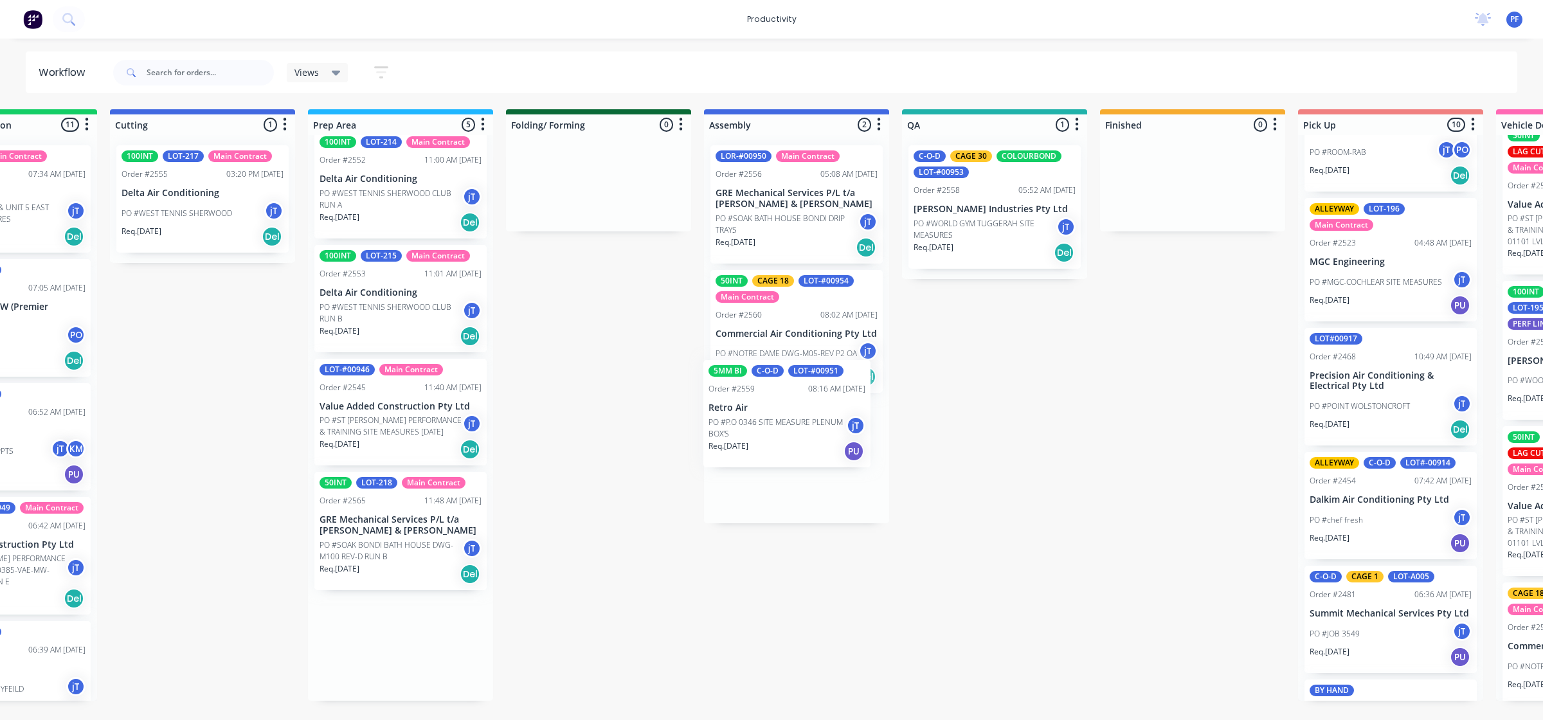
drag, startPoint x: 361, startPoint y: 446, endPoint x: 750, endPoint y: 444, distance: 389.6
click at [764, 442] on div "Submitted 43 Main Contract Order #122 09:03 AM [DATE] Precision Air Conditionin…" at bounding box center [935, 404] width 2517 height 591
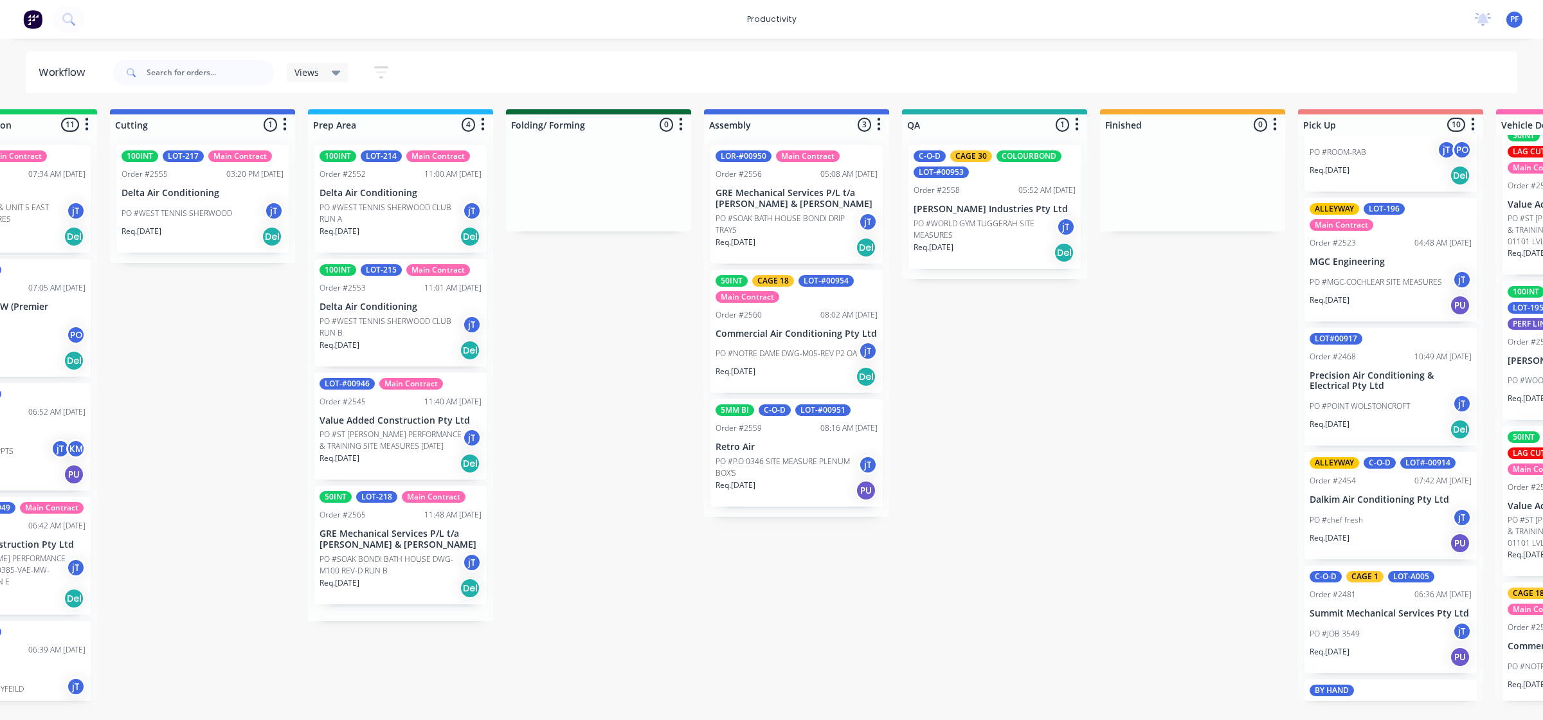
scroll to position [0, 0]
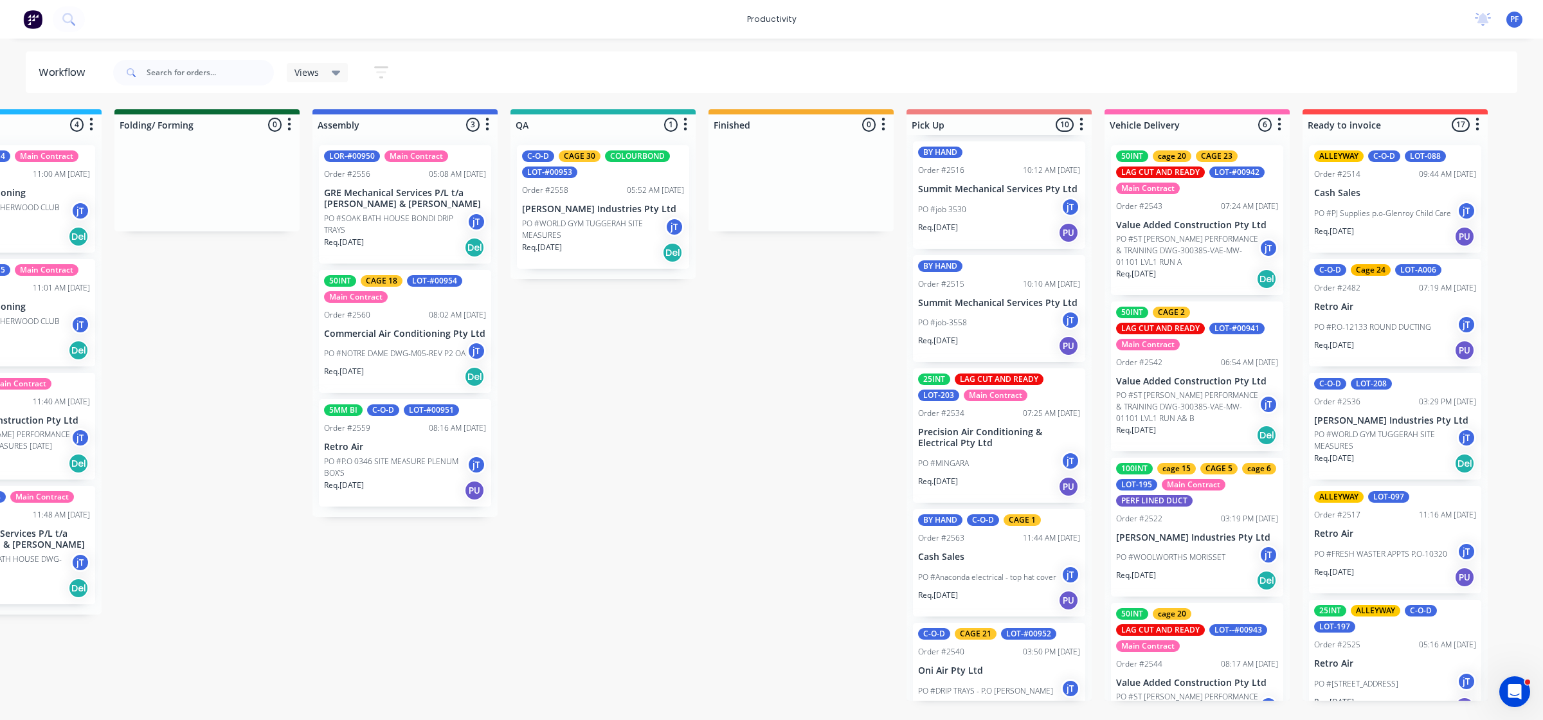
scroll to position [642, 0]
